Goal: Obtain resource: Obtain resource

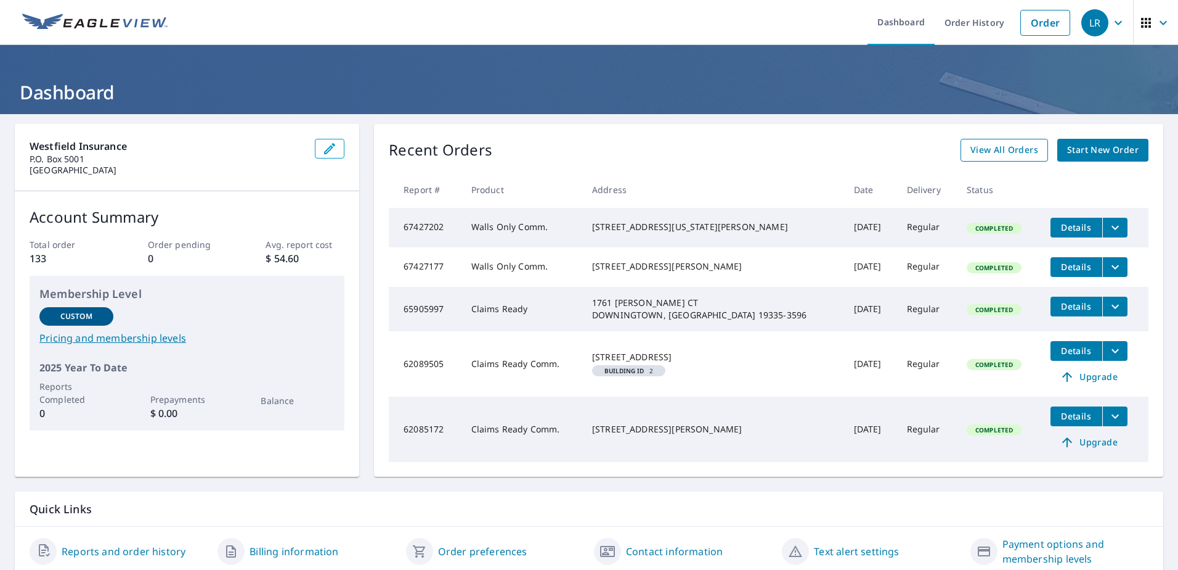
click at [1014, 150] on span "View All Orders" at bounding box center [1005, 149] width 68 height 15
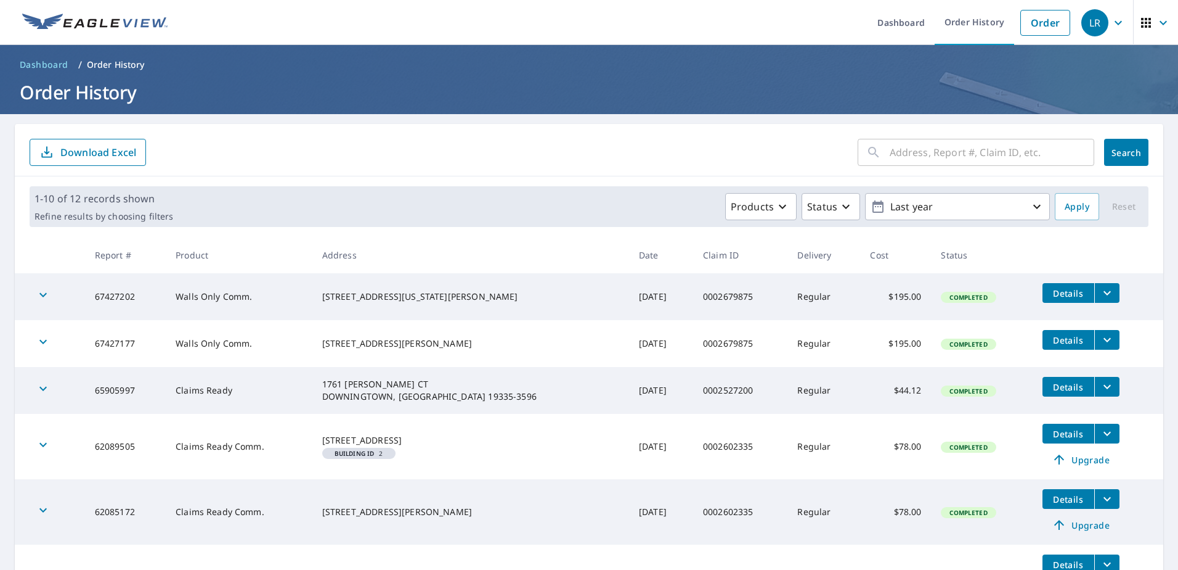
click at [915, 150] on input "text" at bounding box center [992, 152] width 205 height 35
click at [920, 148] on input "text" at bounding box center [992, 152] width 205 height 35
paste input "0002681180"
type input "0002681180"
click at [1125, 153] on span "Search" at bounding box center [1126, 153] width 25 height 12
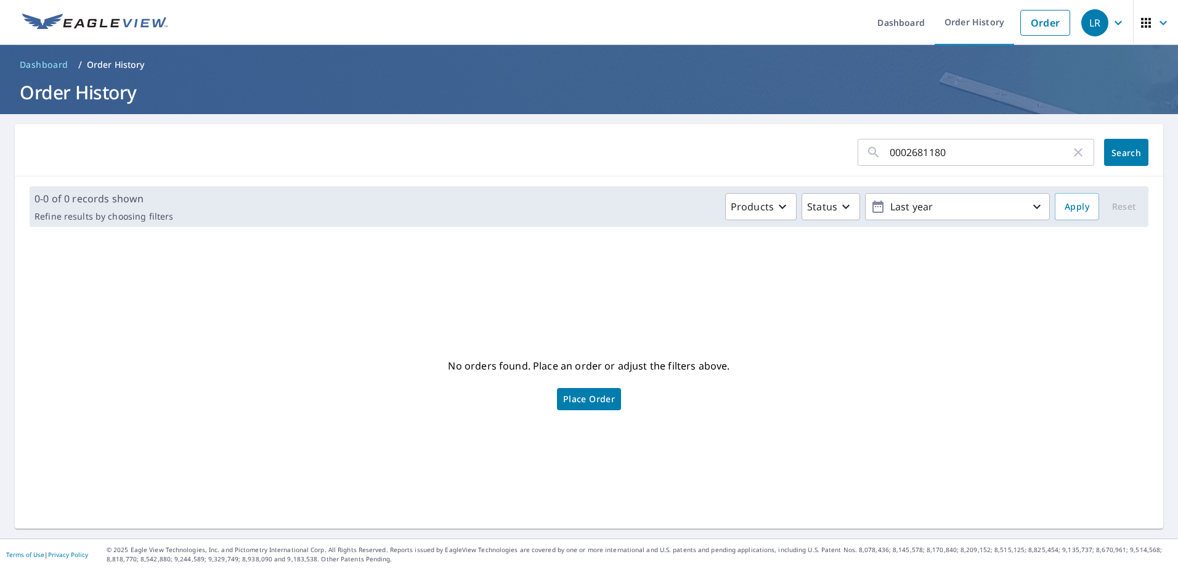
click at [586, 397] on span "Place Order" at bounding box center [589, 399] width 52 height 6
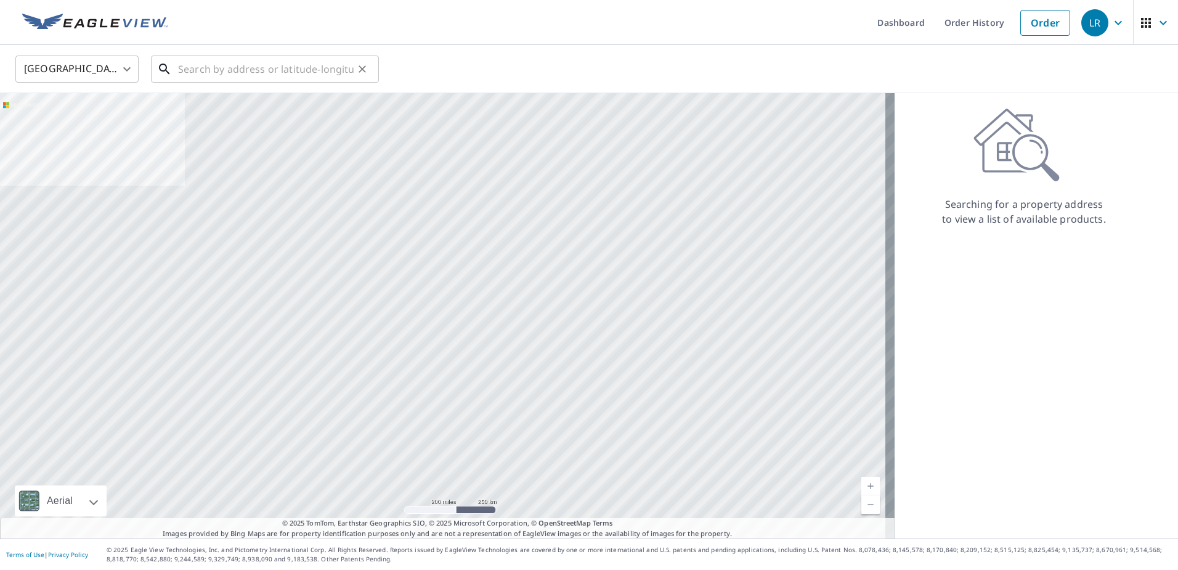
click at [208, 70] on input "text" at bounding box center [266, 69] width 176 height 35
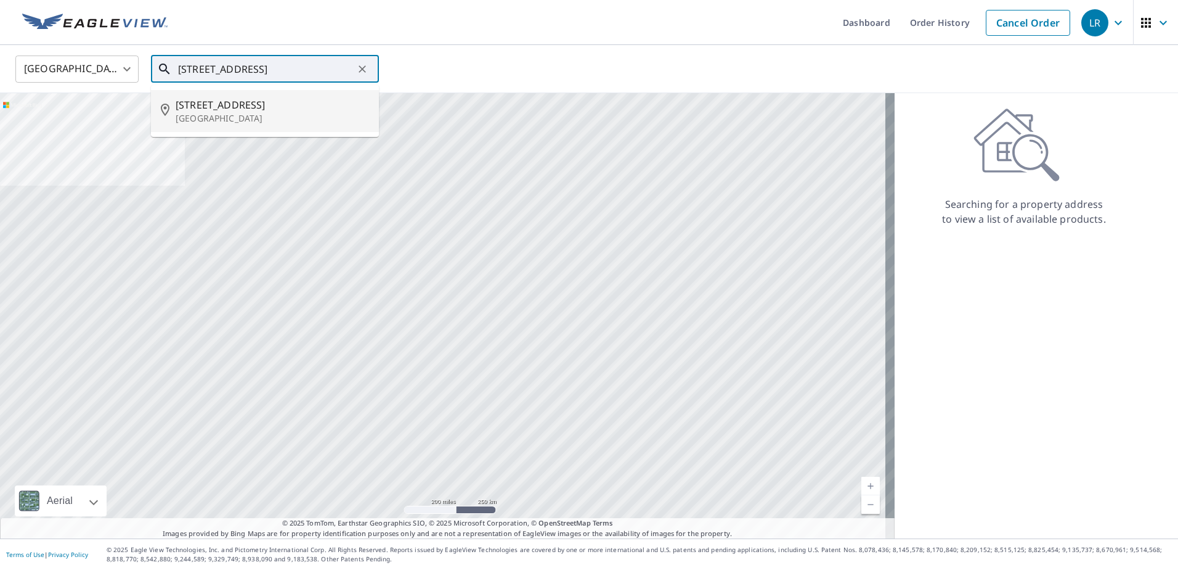
click at [218, 117] on p "[GEOGRAPHIC_DATA]" at bounding box center [273, 118] width 194 height 12
type input "[STREET_ADDRESS]"
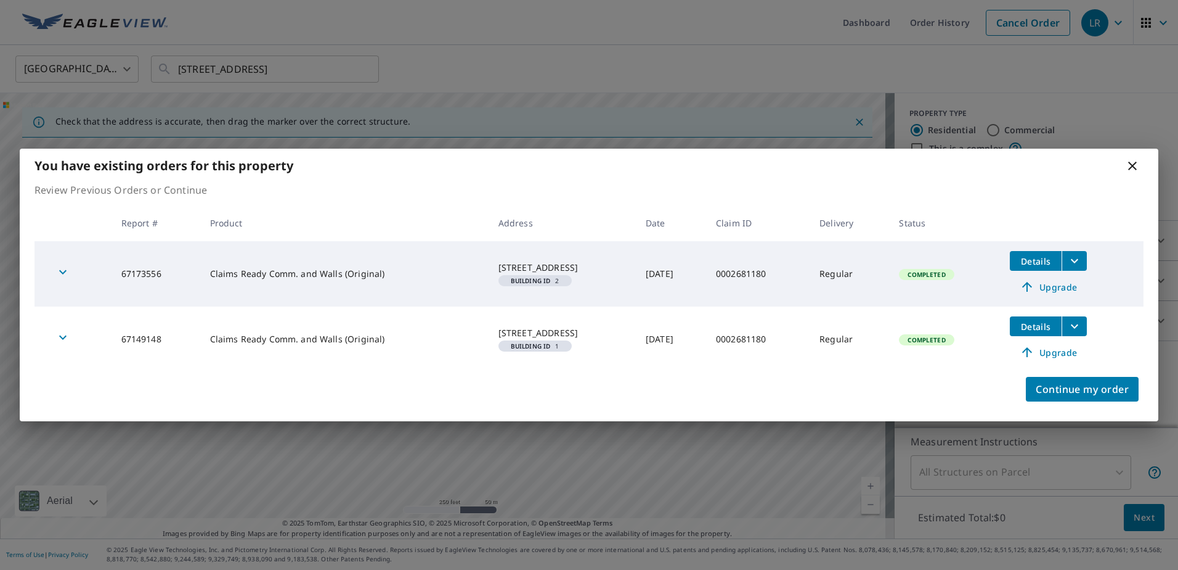
click at [1082, 257] on icon "filesDropdownBtn-67173556" at bounding box center [1075, 260] width 15 height 15
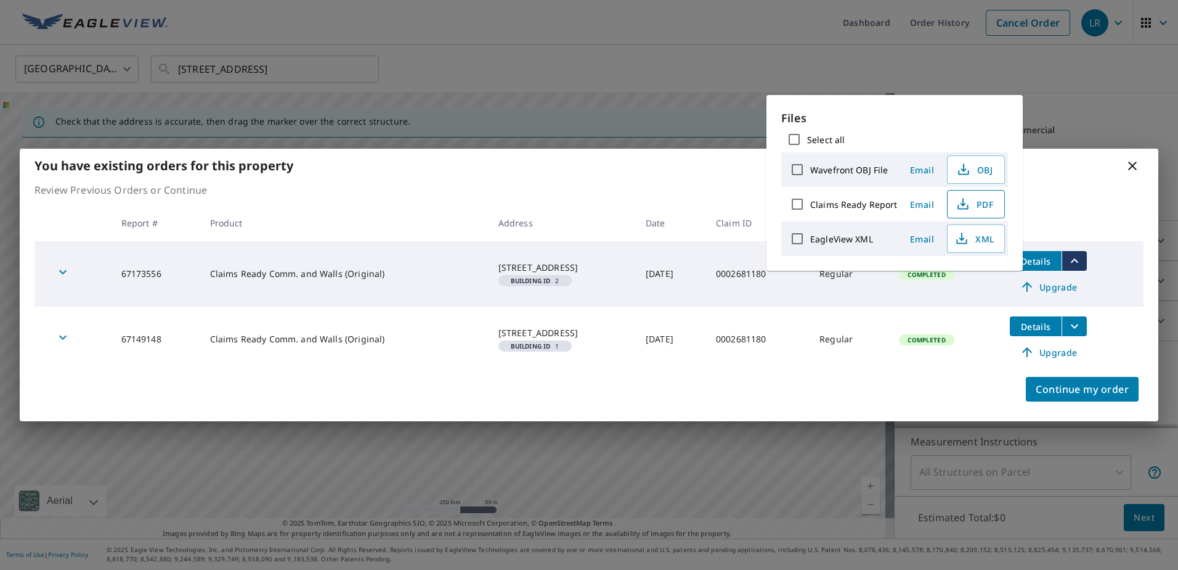
click at [973, 205] on span "PDF" at bounding box center [974, 204] width 39 height 15
click at [1082, 330] on icon "filesDropdownBtn-67149148" at bounding box center [1075, 326] width 15 height 15
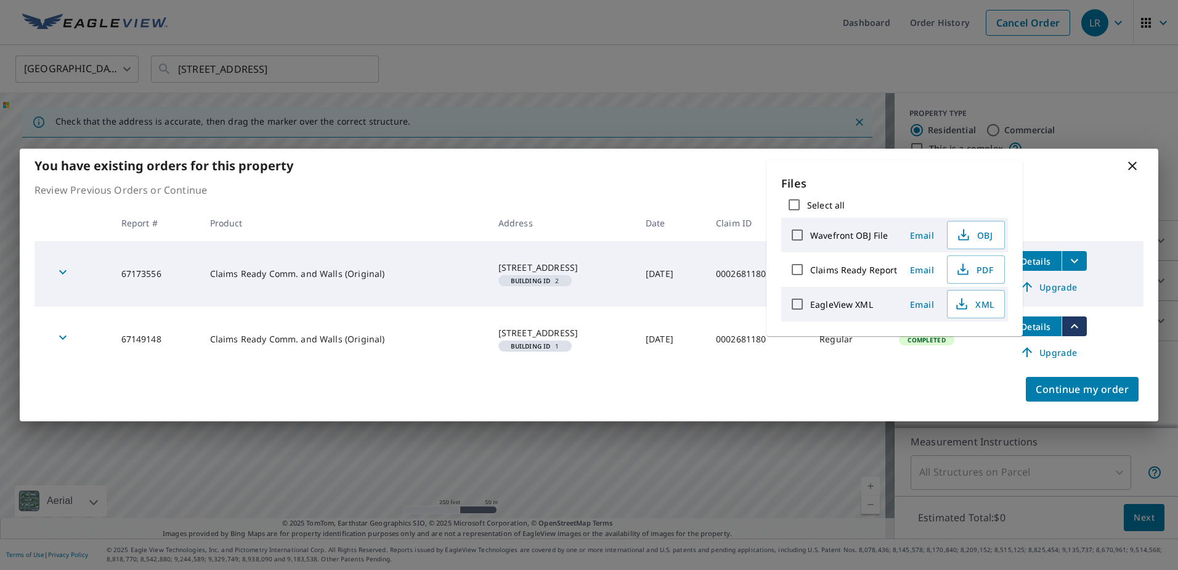
click at [588, 327] on div "[STREET_ADDRESS]" at bounding box center [563, 333] width 128 height 12
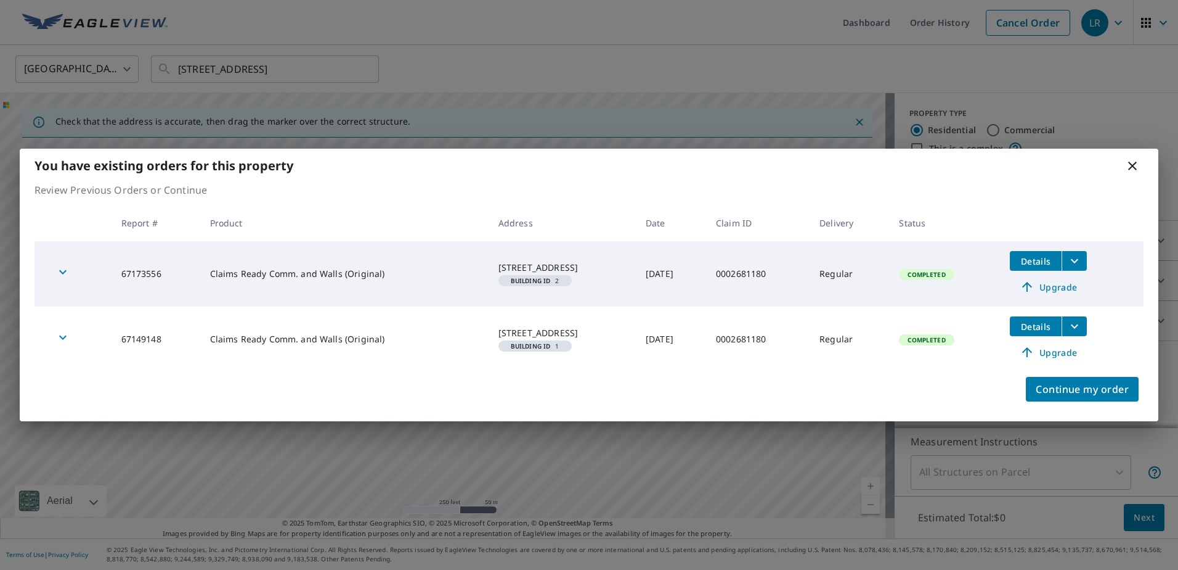
click at [576, 327] on div "[STREET_ADDRESS]" at bounding box center [563, 333] width 128 height 12
click at [1106, 327] on td "Details Upgrade" at bounding box center [1072, 338] width 144 height 65
click at [1087, 327] on button "filesDropdownBtn-67149148" at bounding box center [1074, 326] width 25 height 20
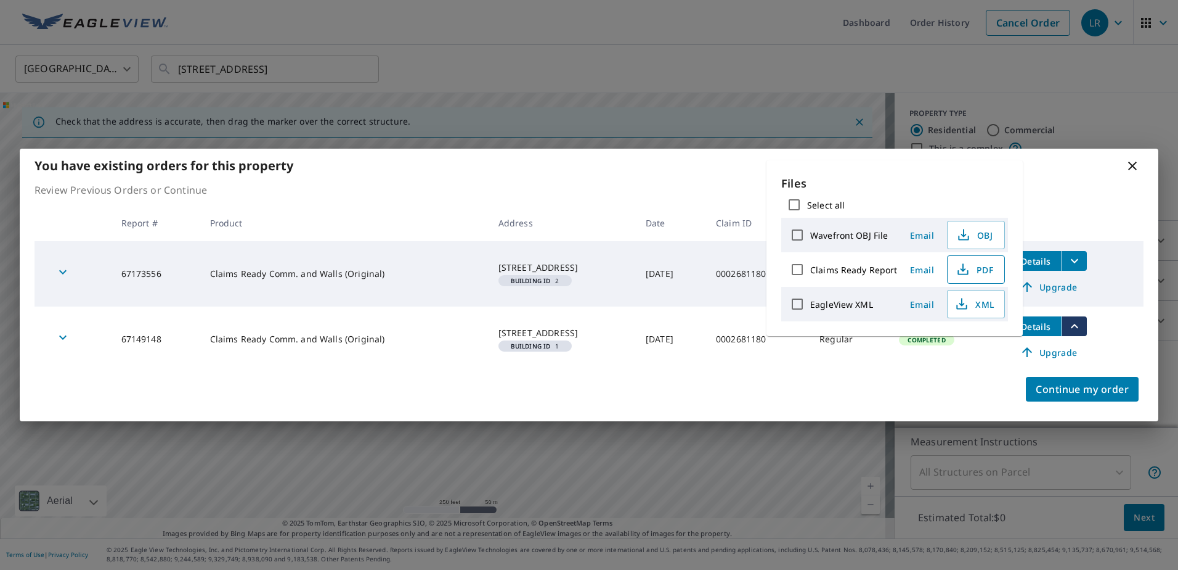
click at [979, 274] on span "PDF" at bounding box center [974, 269] width 39 height 15
